Goal: Task Accomplishment & Management: Use online tool/utility

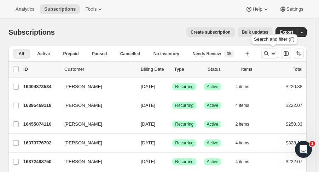
click at [269, 54] on icon "Search and filter results" at bounding box center [265, 53] width 7 height 7
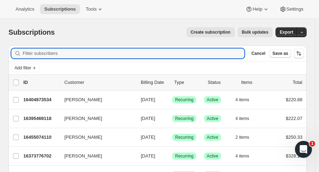
click at [115, 51] on input "Filter subscribers" at bounding box center [133, 53] width 221 height 10
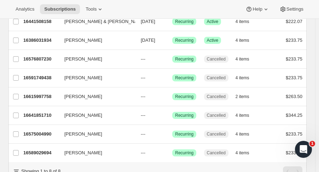
scroll to position [82, 0]
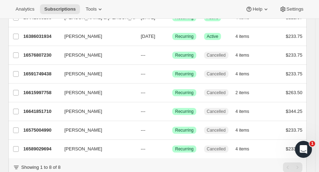
type input "nina"
click at [39, 108] on p "16641851710" at bounding box center [40, 111] width 35 height 7
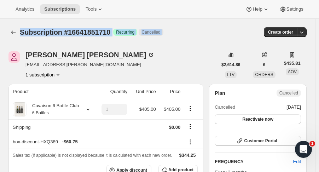
drag, startPoint x: 318, startPoint y: 19, endPoint x: 319, endPoint y: 23, distance: 4.9
click at [318, 23] on html "Analytics Subscriptions Tools Help Settings Skip to content Subscription #16641…" at bounding box center [159, 86] width 319 height 172
click at [265, 122] on button "Reactivate now" at bounding box center [257, 119] width 86 height 10
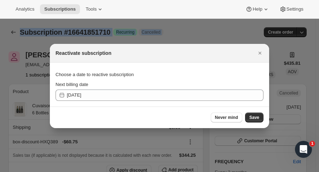
click at [235, 119] on span "Never mind" at bounding box center [226, 117] width 23 height 6
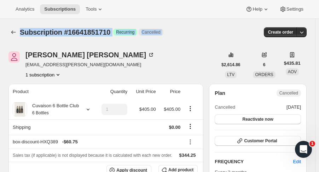
click at [269, 117] on span "Reactivate now" at bounding box center [257, 119] width 31 height 6
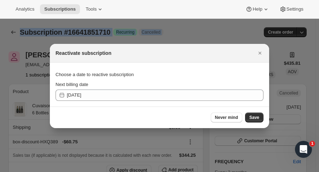
click at [253, 117] on span "Save" at bounding box center [254, 117] width 10 height 6
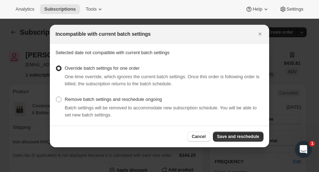
click at [173, 107] on span "Batch settings will be removed to accommodate new subscription schedule. You wi…" at bounding box center [161, 111] width 192 height 12
click at [230, 139] on button "Save and reschedule" at bounding box center [238, 136] width 51 height 10
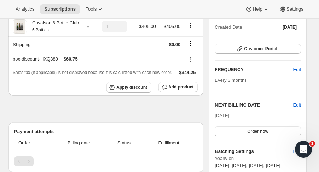
scroll to position [116, 0]
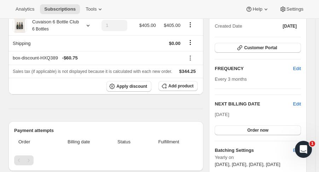
click at [274, 46] on span "Customer Portal" at bounding box center [260, 48] width 33 height 6
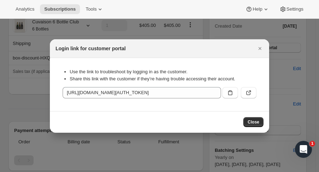
click at [234, 94] on button ":rhj:" at bounding box center [230, 92] width 16 height 11
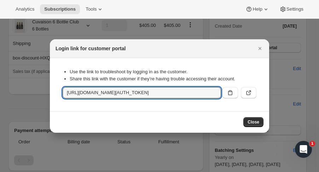
click at [258, 48] on icon "Close" at bounding box center [259, 48] width 7 height 7
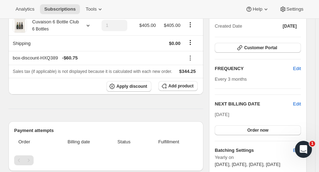
click at [300, 104] on span "Edit" at bounding box center [297, 103] width 8 height 7
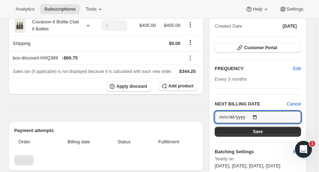
click at [259, 116] on input "2025-09-26" at bounding box center [257, 117] width 86 height 12
type input "2025-09-29"
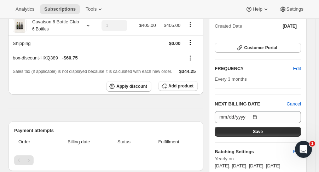
click at [251, 127] on button "Save" at bounding box center [257, 131] width 86 height 10
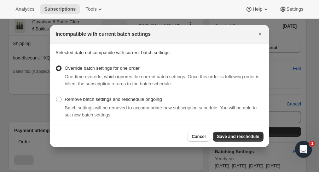
click at [244, 136] on span "Save and reschedule" at bounding box center [238, 137] width 42 height 6
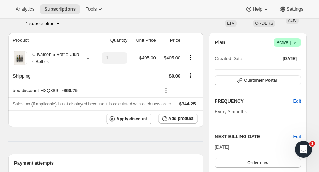
click at [230, 109] on span "Every 3 months" at bounding box center [230, 111] width 32 height 5
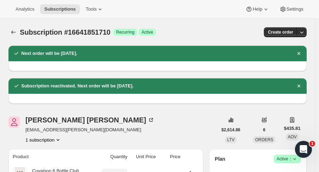
click at [12, 32] on icon "Subscriptions" at bounding box center [13, 32] width 5 height 4
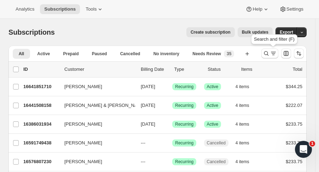
click at [265, 52] on button "Search and filter results" at bounding box center [269, 53] width 17 height 10
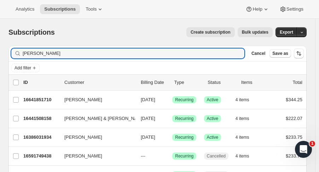
drag, startPoint x: 42, startPoint y: 55, endPoint x: -16, endPoint y: 54, distance: 58.6
click at [0, 54] on html "Analytics Subscriptions Tools Help Settings Skip to content Subscriptions. This…" at bounding box center [159, 86] width 319 height 172
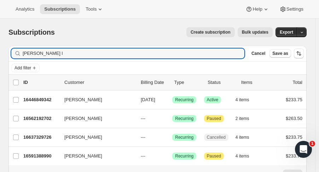
type input "renee l"
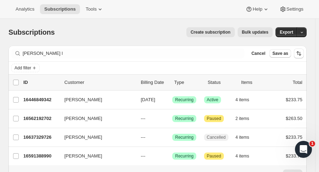
click at [36, 102] on p "16446849342" at bounding box center [40, 99] width 35 height 7
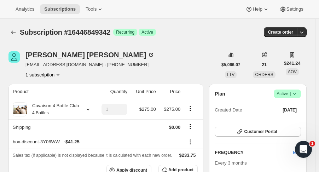
click at [34, 9] on span "Analytics" at bounding box center [25, 9] width 19 height 6
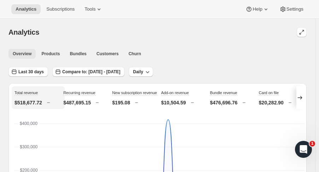
click at [104, 52] on span "Customers" at bounding box center [107, 54] width 22 height 6
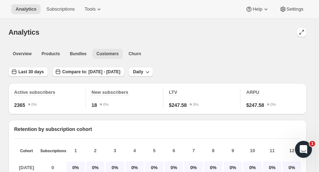
click at [23, 57] on button "Overview" at bounding box center [21, 54] width 27 height 10
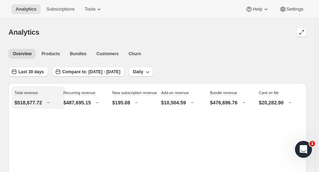
click at [23, 57] on button "Overview" at bounding box center [21, 54] width 27 height 10
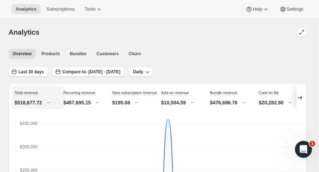
click at [53, 54] on span "Products" at bounding box center [50, 54] width 18 height 6
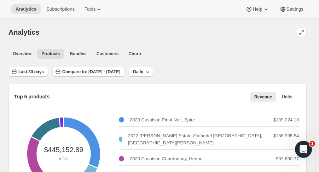
click at [96, 11] on icon at bounding box center [98, 9] width 7 height 7
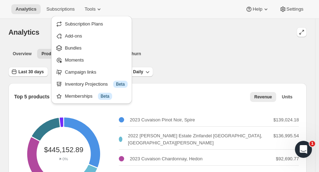
click at [78, 95] on div "Memberships Info Beta" at bounding box center [96, 96] width 63 height 7
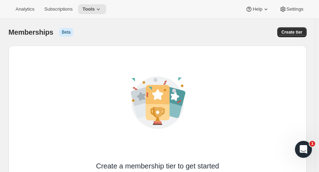
click at [26, 11] on span "Analytics" at bounding box center [25, 9] width 19 height 6
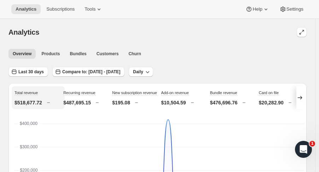
click at [57, 8] on span "Subscriptions" at bounding box center [60, 9] width 28 height 6
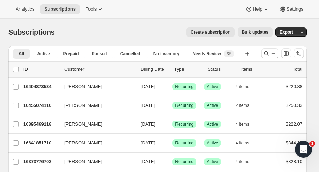
click at [304, 31] on icon "button" at bounding box center [301, 32] width 5 height 5
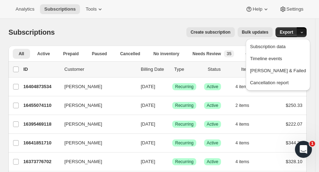
click at [285, 45] on span "Subscription data" at bounding box center [267, 46] width 35 height 5
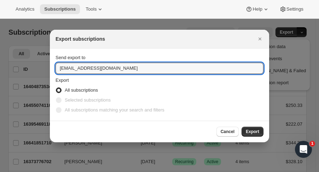
drag, startPoint x: 79, startPoint y: 69, endPoint x: -6, endPoint y: 71, distance: 85.1
click at [0, 71] on html "Analytics Subscriptions Tools Help Settings Skip to content Subscriptions. This…" at bounding box center [159, 86] width 319 height 172
type input "lknight@tewines.com"
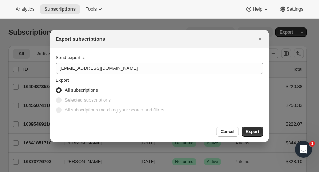
click at [256, 126] on button "Export" at bounding box center [252, 131] width 22 height 10
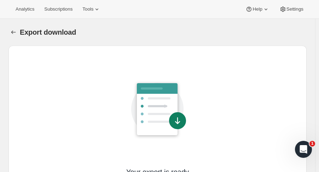
scroll to position [58, 0]
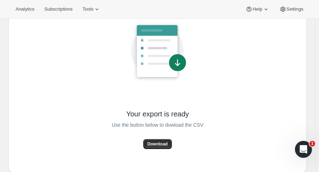
click at [166, 142] on span "Download" at bounding box center [157, 144] width 20 height 6
click at [28, 9] on span "Analytics" at bounding box center [25, 9] width 19 height 6
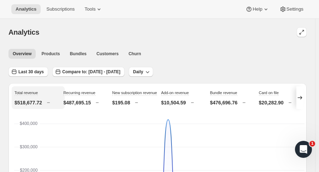
click at [149, 72] on icon "button" at bounding box center [148, 72] width 4 height 2
click at [105, 55] on span "Customers" at bounding box center [107, 54] width 22 height 6
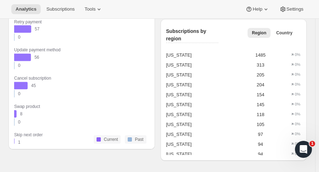
click at [98, 11] on icon at bounding box center [98, 9] width 7 height 7
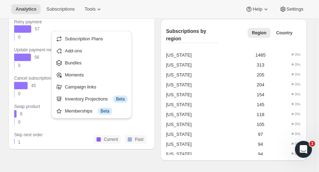
click at [77, 36] on span "Subscription Plans" at bounding box center [84, 38] width 38 height 5
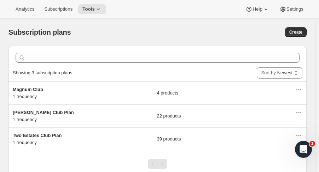
click at [99, 9] on icon at bounding box center [98, 9] width 7 height 7
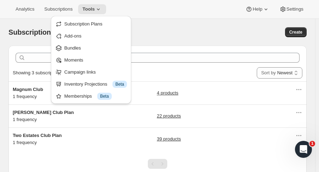
click at [81, 48] on span "Bundles" at bounding box center [95, 48] width 63 height 7
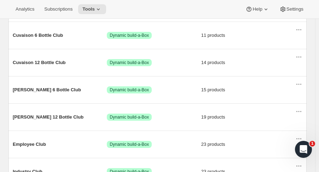
scroll to position [126, 0]
click at [28, 38] on span "Cuvaison 6 Bottle Club" at bounding box center [60, 35] width 94 height 7
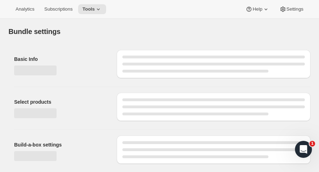
type input "Cuvaison 6 Bottle Club"
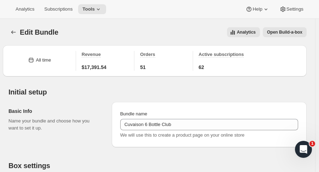
click at [11, 33] on icon "Bundles" at bounding box center [13, 32] width 7 height 7
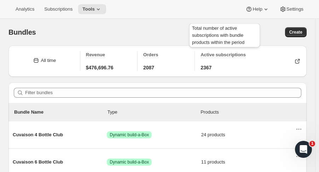
click at [230, 57] on span "Active subscriptions" at bounding box center [222, 54] width 45 height 5
click at [215, 54] on span "Active subscriptions" at bounding box center [222, 54] width 45 height 5
click at [213, 54] on span "Active subscriptions" at bounding box center [222, 54] width 45 height 5
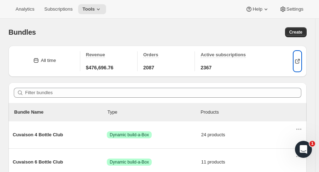
click at [299, 63] on icon "button" at bounding box center [297, 61] width 4 height 4
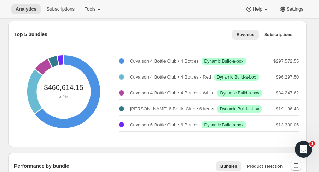
scroll to position [222, 0]
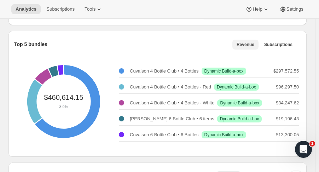
click at [289, 47] on button "Subscriptions" at bounding box center [278, 45] width 37 height 10
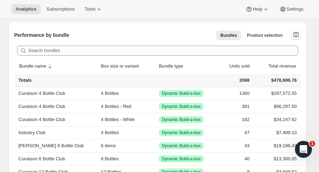
scroll to position [363, 0]
click at [271, 35] on span "Product selection" at bounding box center [265, 35] width 36 height 6
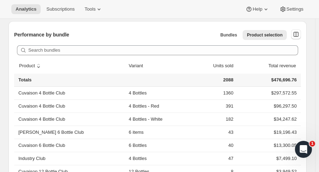
click at [233, 37] on span "Bundles" at bounding box center [228, 35] width 17 height 6
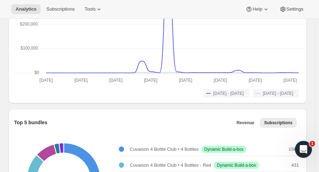
scroll to position [107, 0]
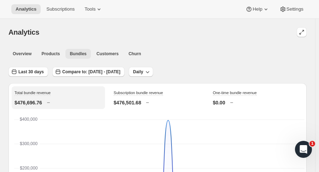
click at [101, 49] on button "Customers" at bounding box center [107, 54] width 31 height 10
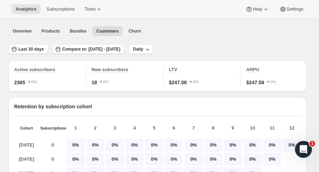
scroll to position [18, 0]
